Goal: Transaction & Acquisition: Subscribe to service/newsletter

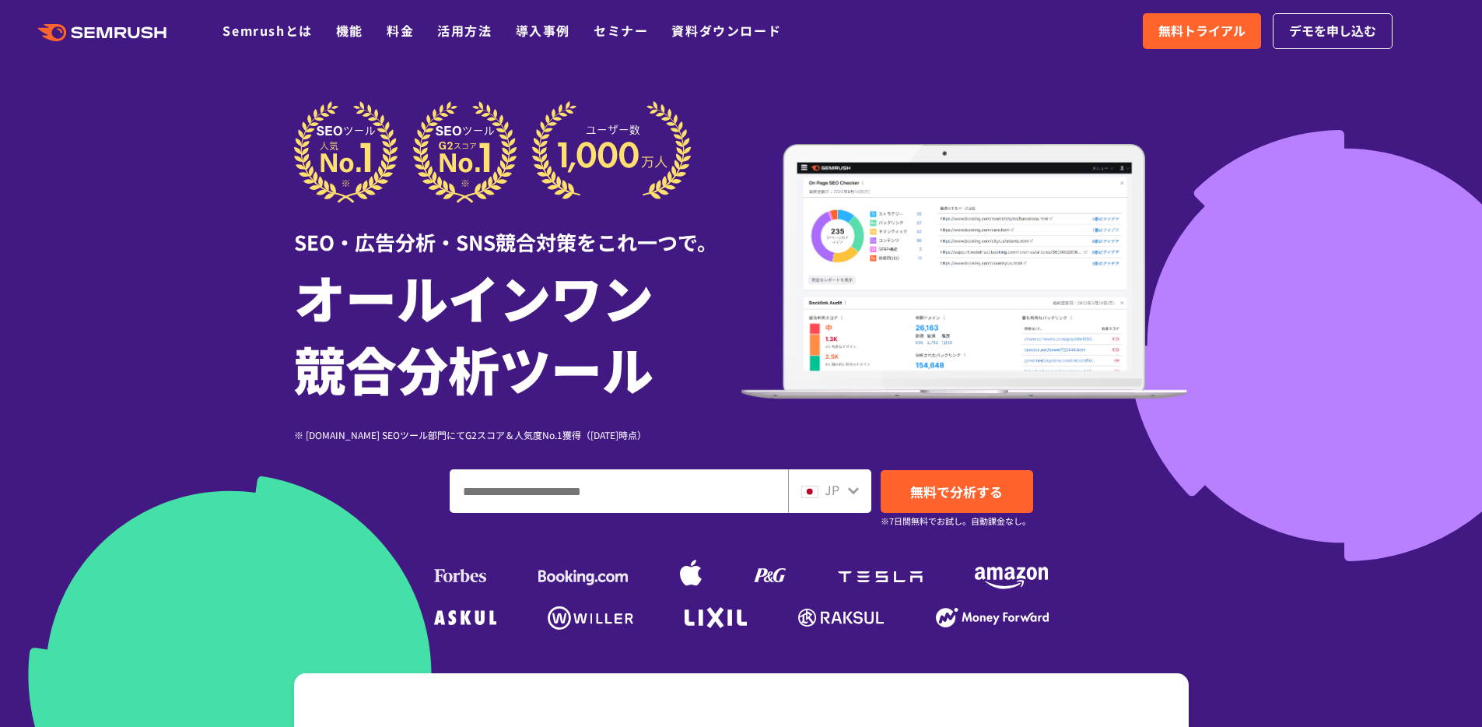
click at [835, 493] on span "JP" at bounding box center [832, 489] width 15 height 19
click at [857, 493] on icon at bounding box center [853, 490] width 12 height 12
click at [855, 493] on icon at bounding box center [853, 490] width 12 height 12
click at [851, 491] on icon at bounding box center [853, 490] width 11 height 7
click at [406, 38] on link "料金" at bounding box center [400, 30] width 27 height 19
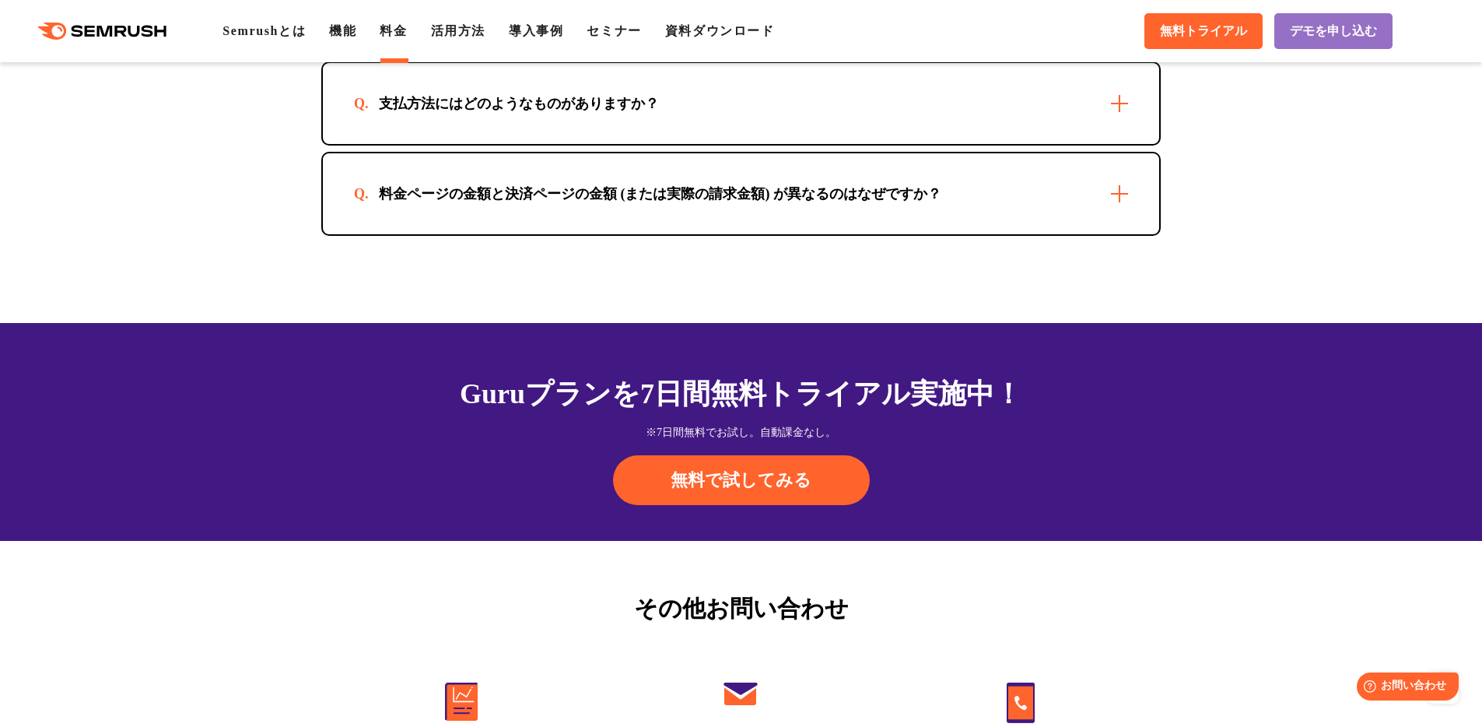
scroll to position [5172, 0]
